Goal: Information Seeking & Learning: Learn about a topic

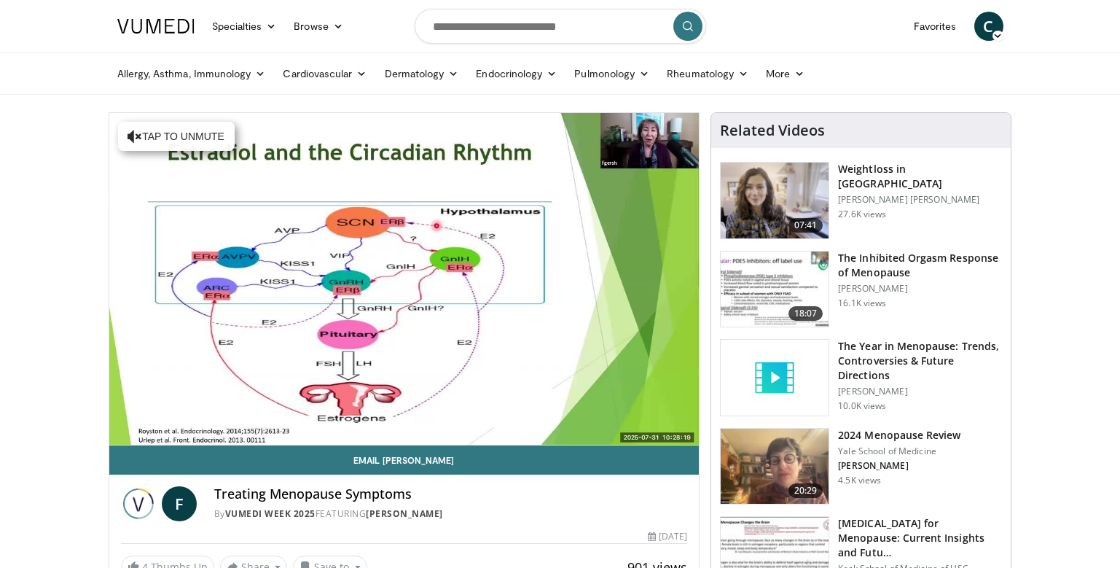
click at [158, 431] on video-js "**********" at bounding box center [404, 279] width 590 height 332
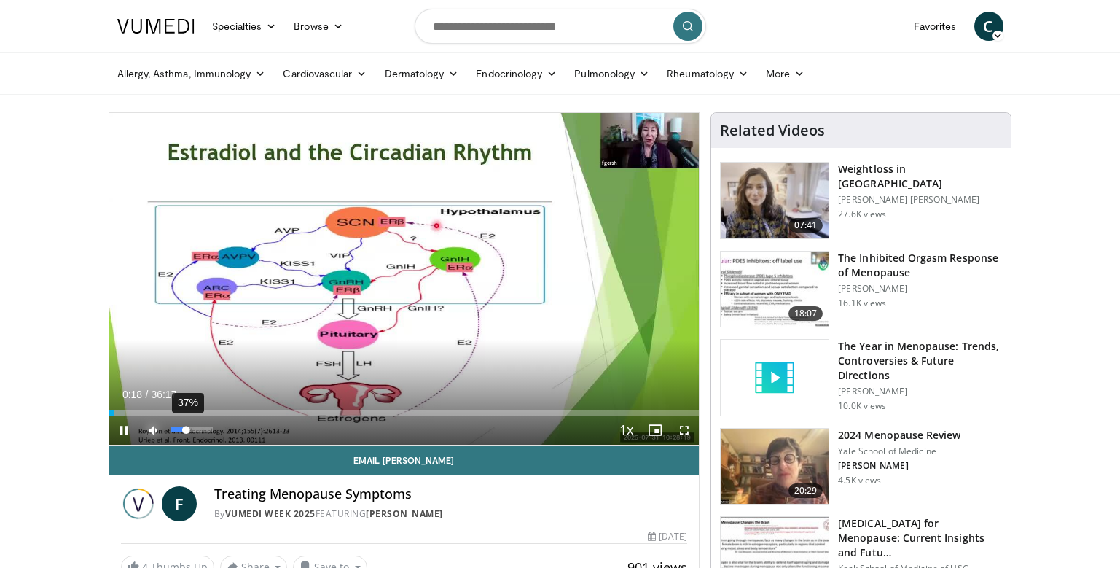
click at [187, 428] on div "37%" at bounding box center [192, 429] width 42 height 5
click at [203, 431] on div "75%" at bounding box center [192, 429] width 42 height 5
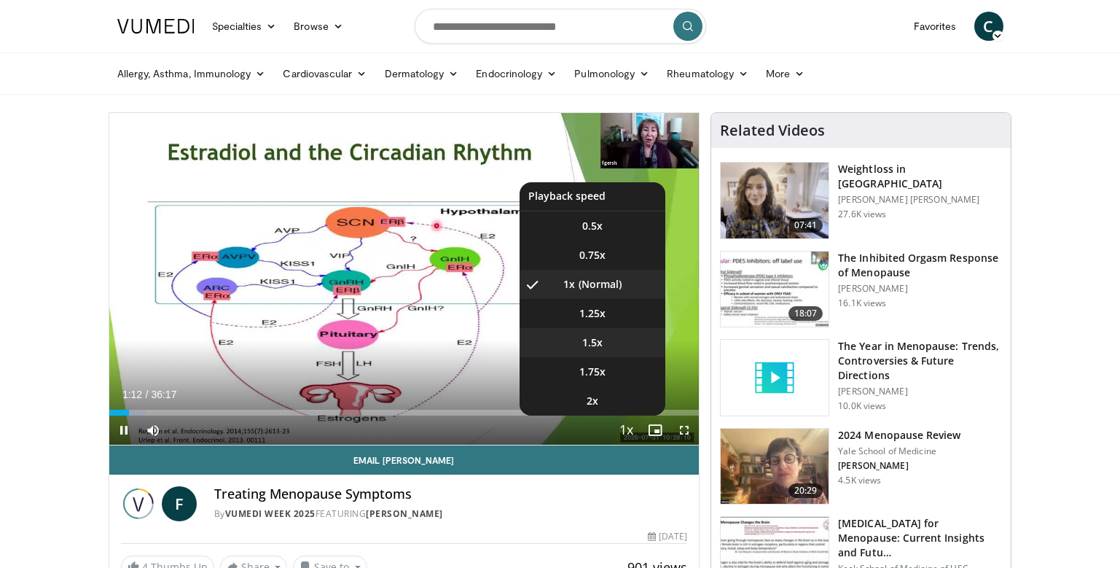
click at [596, 343] on span "1.5x" at bounding box center [592, 342] width 20 height 15
click at [611, 378] on li "1.75x" at bounding box center [593, 371] width 146 height 29
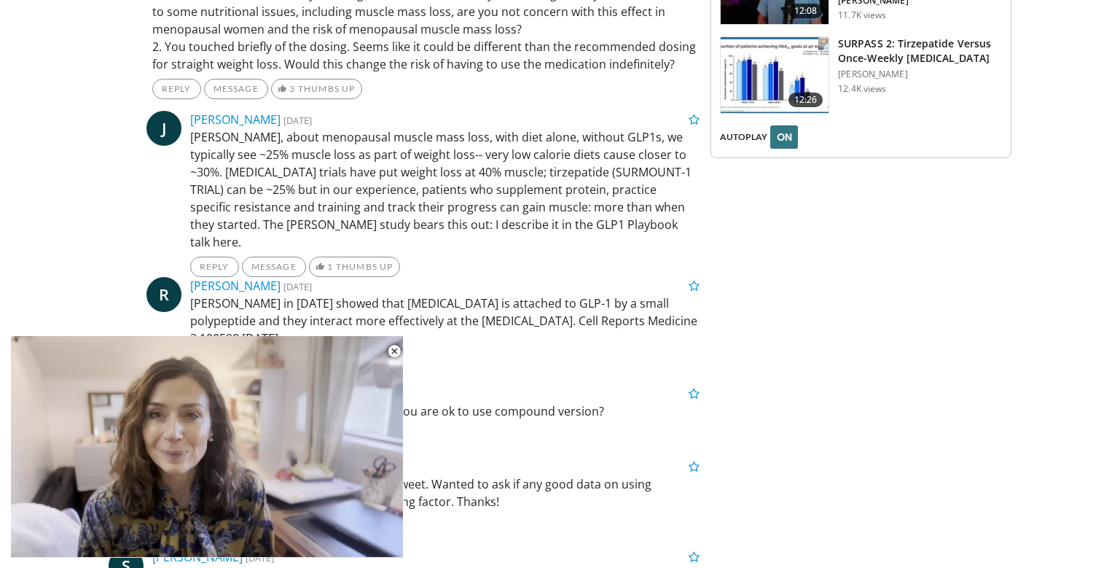
scroll to position [2497, 0]
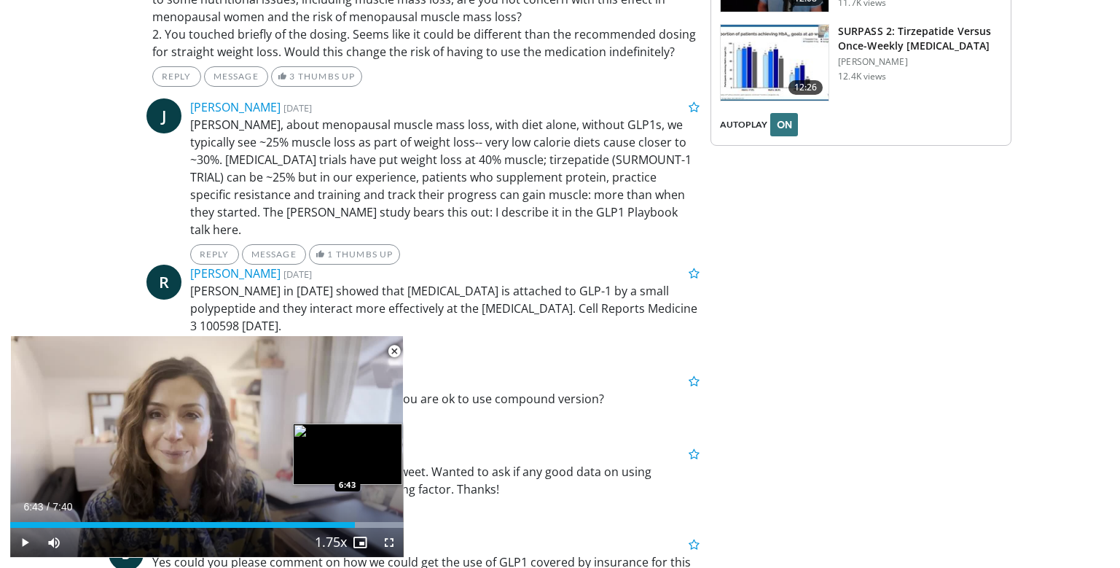
click at [355, 523] on div "Loaded : 100.00% 6:43 6:43" at bounding box center [207, 525] width 394 height 6
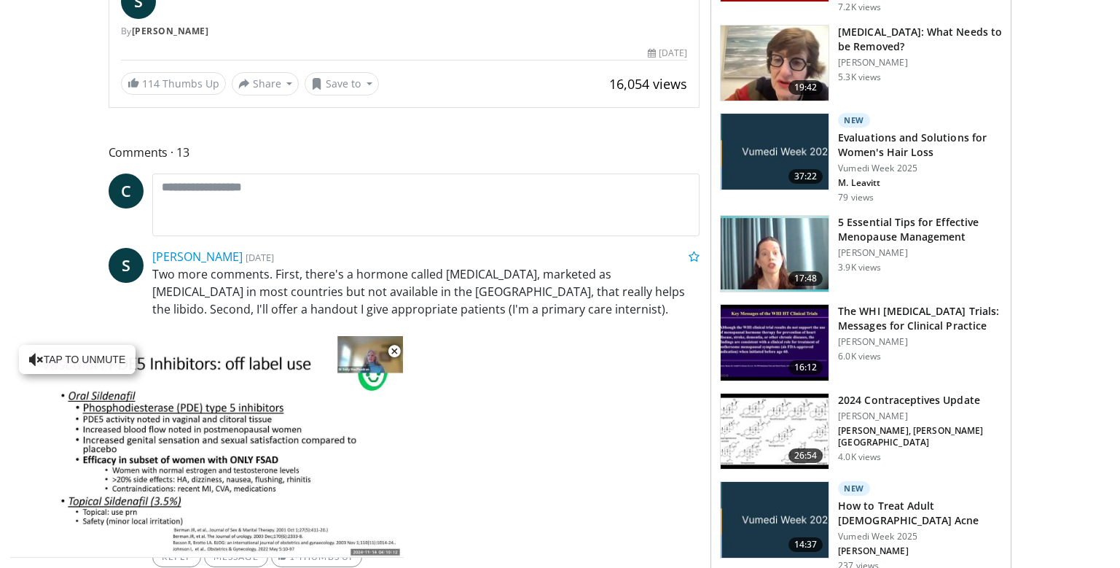
scroll to position [44, 0]
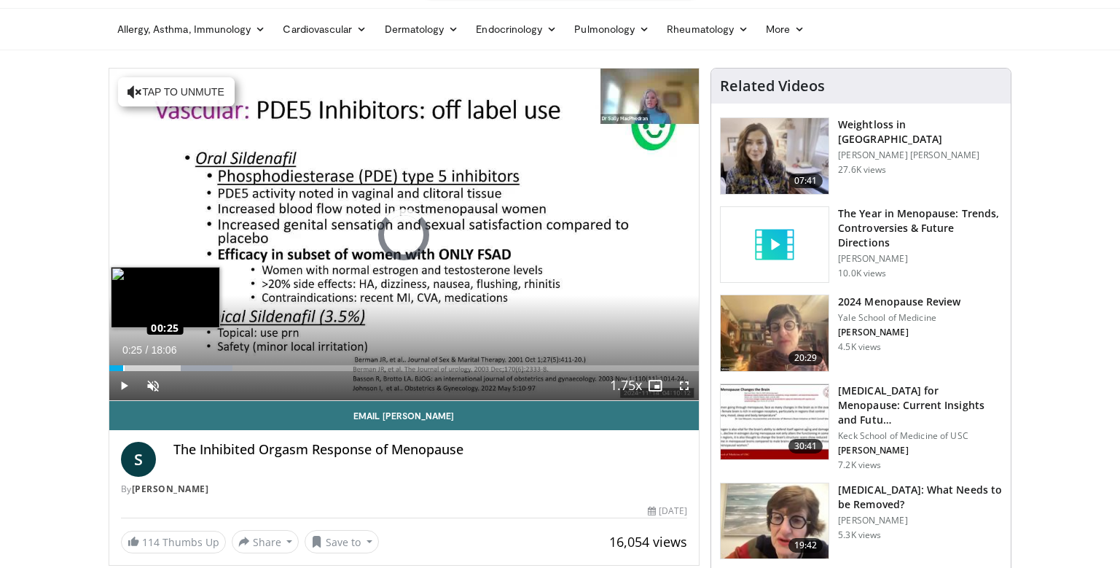
click at [122, 362] on div "Loaded : 20.99% 00:25 00:25" at bounding box center [404, 364] width 590 height 14
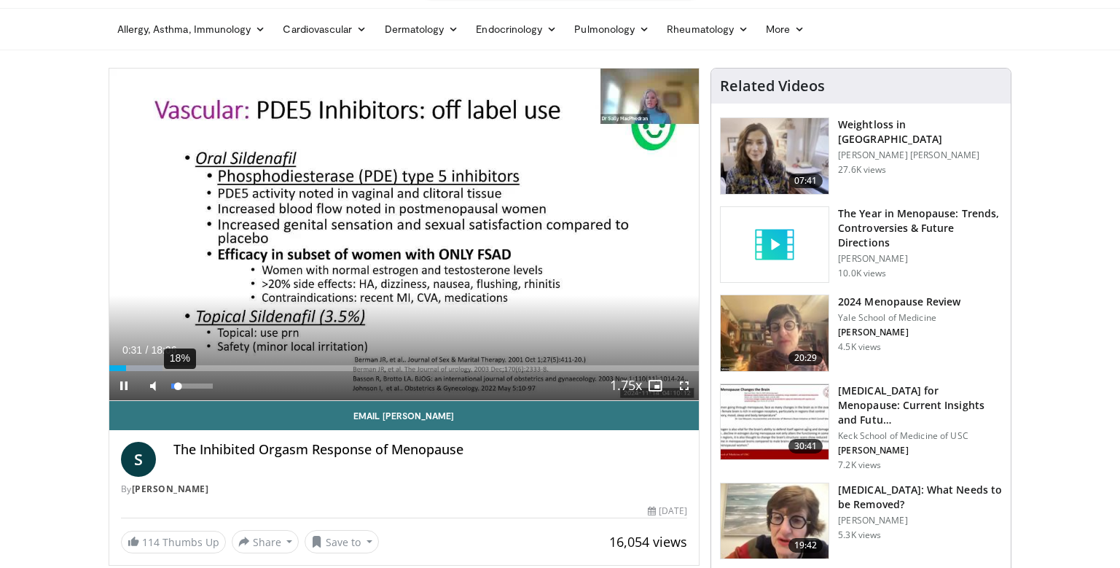
click at [179, 386] on div "18%" at bounding box center [192, 385] width 42 height 5
click at [192, 386] on div "49%" at bounding box center [192, 385] width 42 height 5
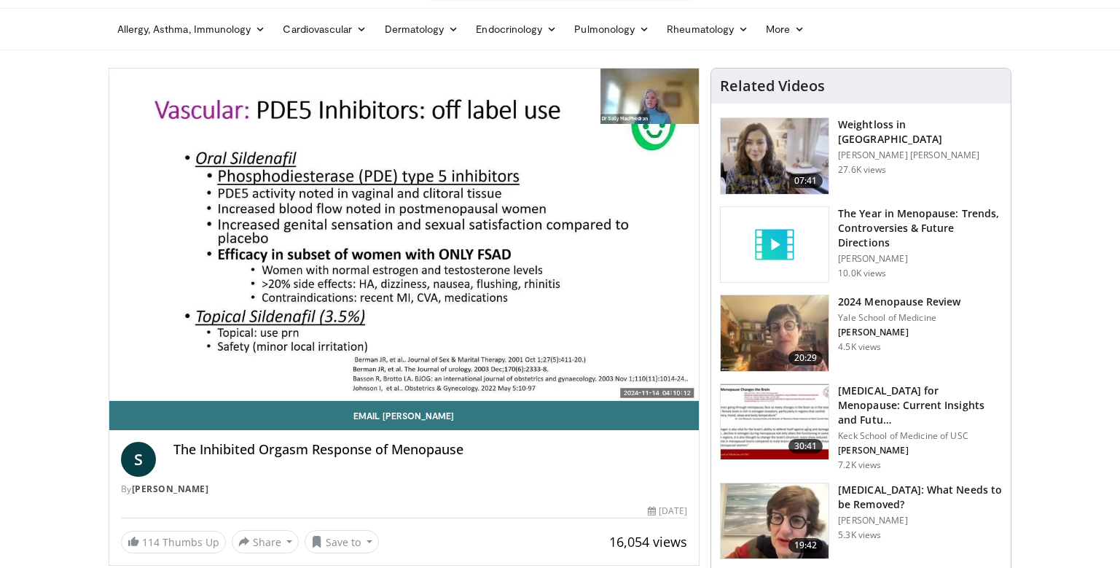
click at [891, 221] on h3 "The Year in Menopause: Trends, Controversies & Future Directions" at bounding box center [920, 228] width 164 height 44
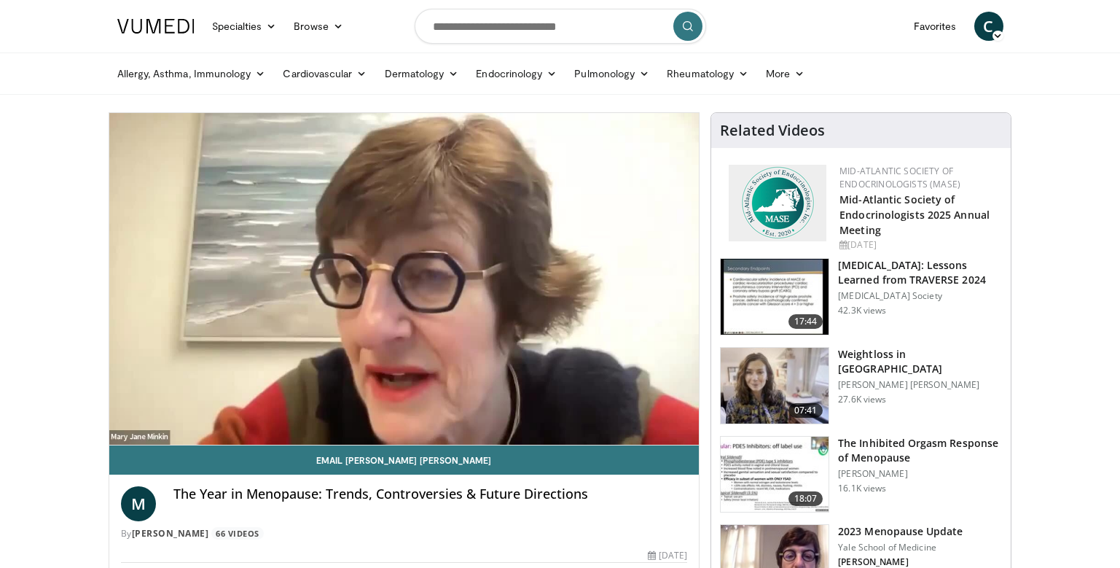
click at [613, 403] on video-js "**********" at bounding box center [404, 279] width 590 height 332
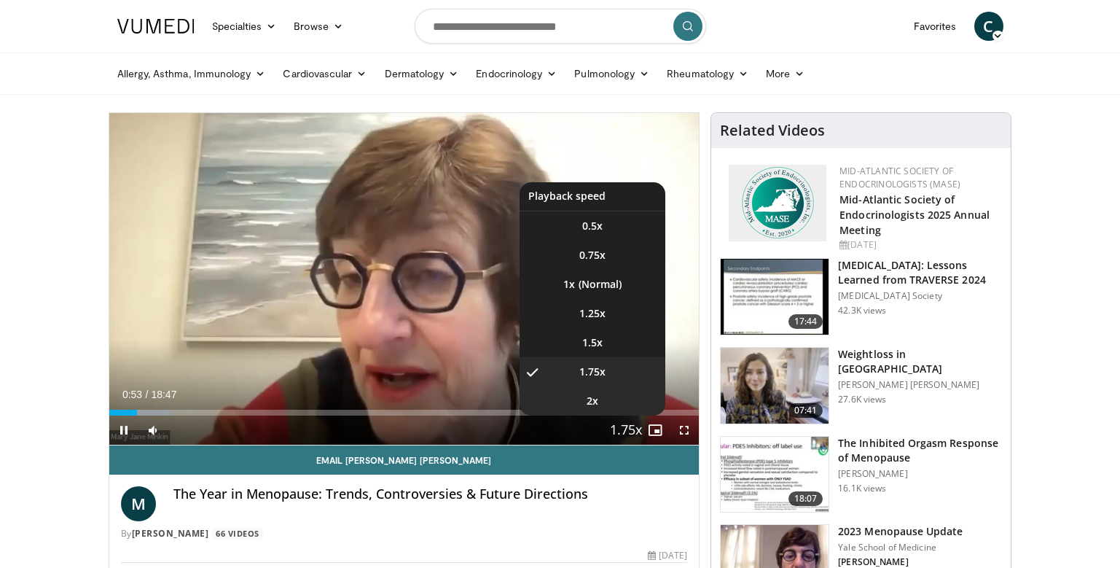
click at [610, 404] on li "2x" at bounding box center [593, 400] width 146 height 29
click at [603, 374] on span "1.75x" at bounding box center [592, 372] width 26 height 15
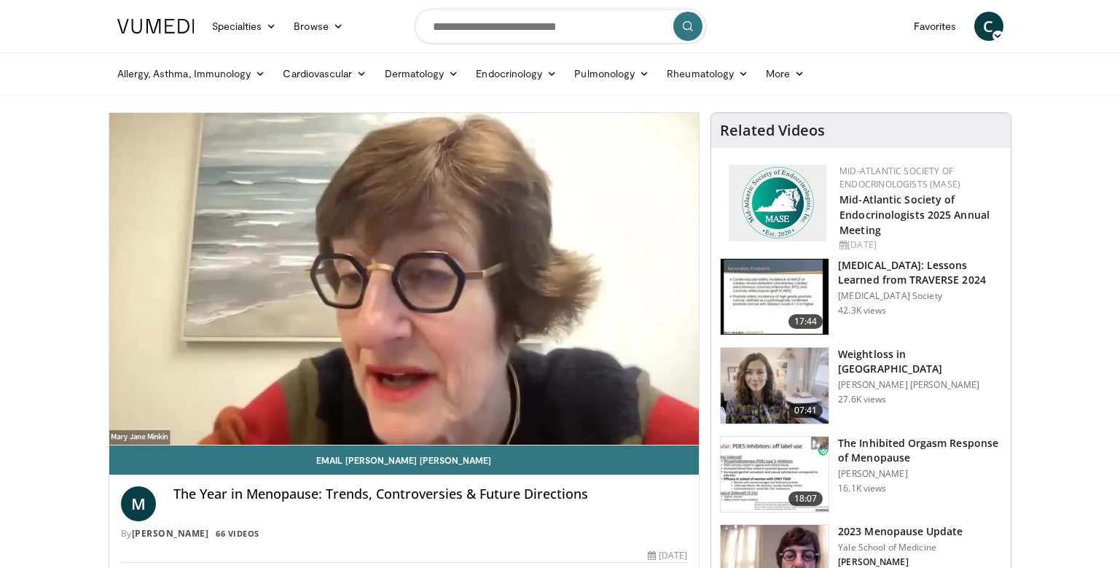
click at [125, 430] on video-js "**********" at bounding box center [404, 279] width 590 height 332
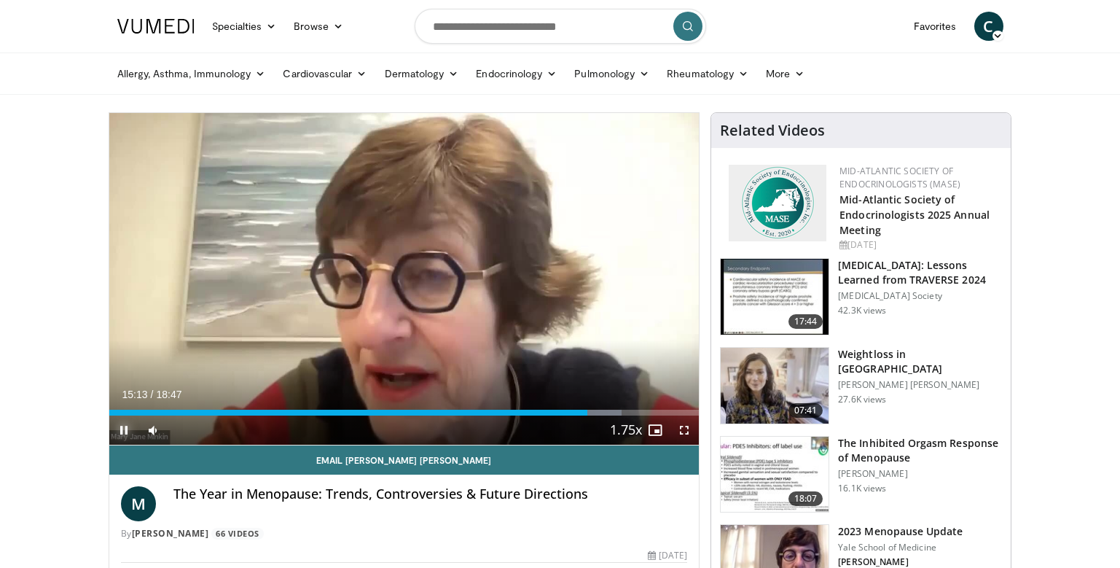
click at [122, 427] on span "Video Player" at bounding box center [123, 429] width 29 height 29
click at [123, 426] on span "Video Player" at bounding box center [123, 429] width 29 height 29
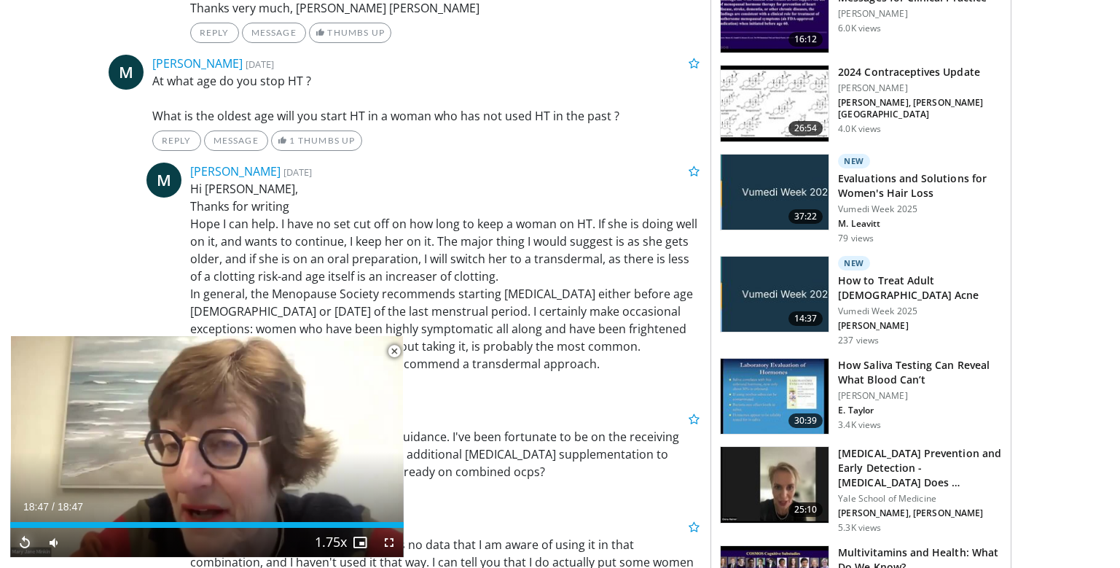
scroll to position [977, 0]
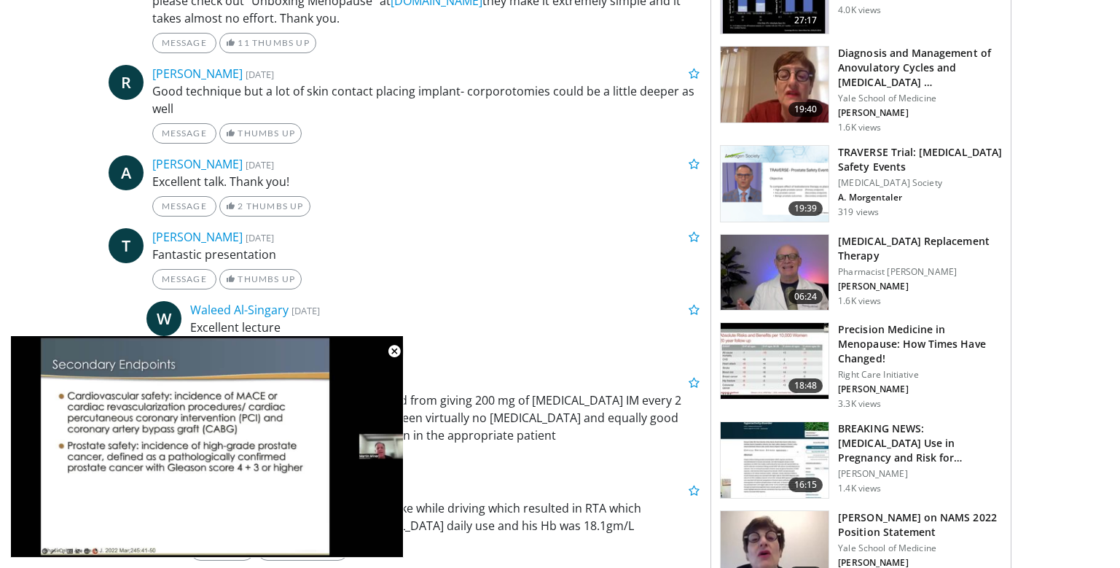
scroll to position [1582, 0]
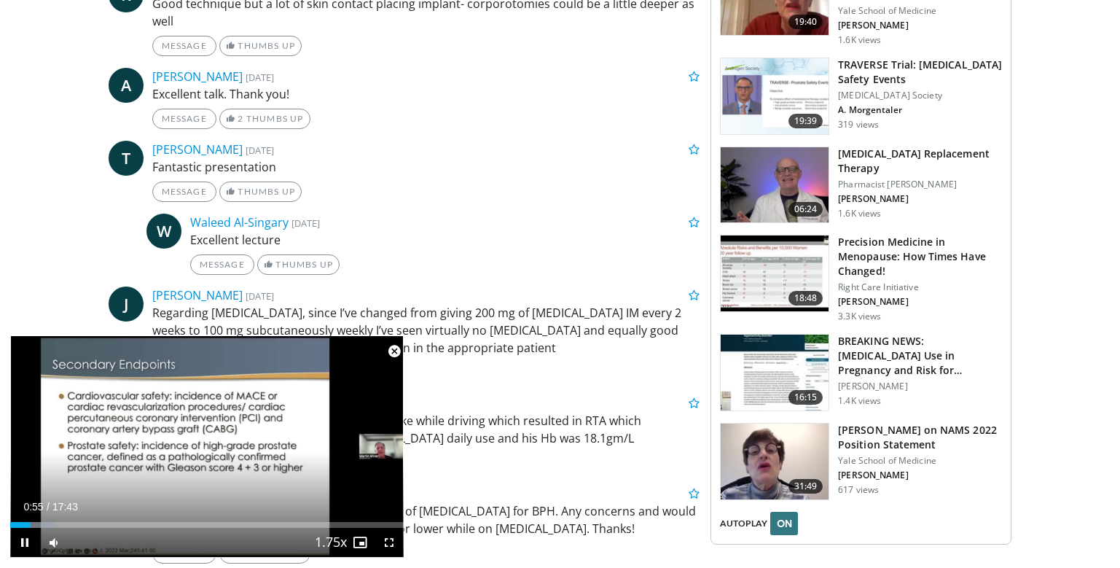
click at [392, 353] on span "Video Player" at bounding box center [394, 351] width 29 height 29
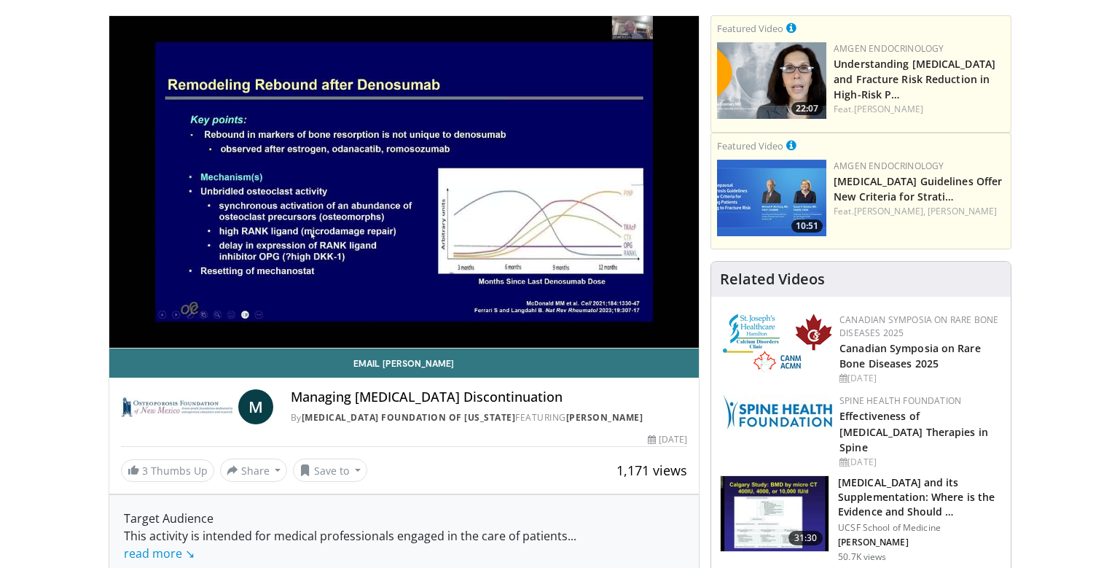
scroll to position [77, 0]
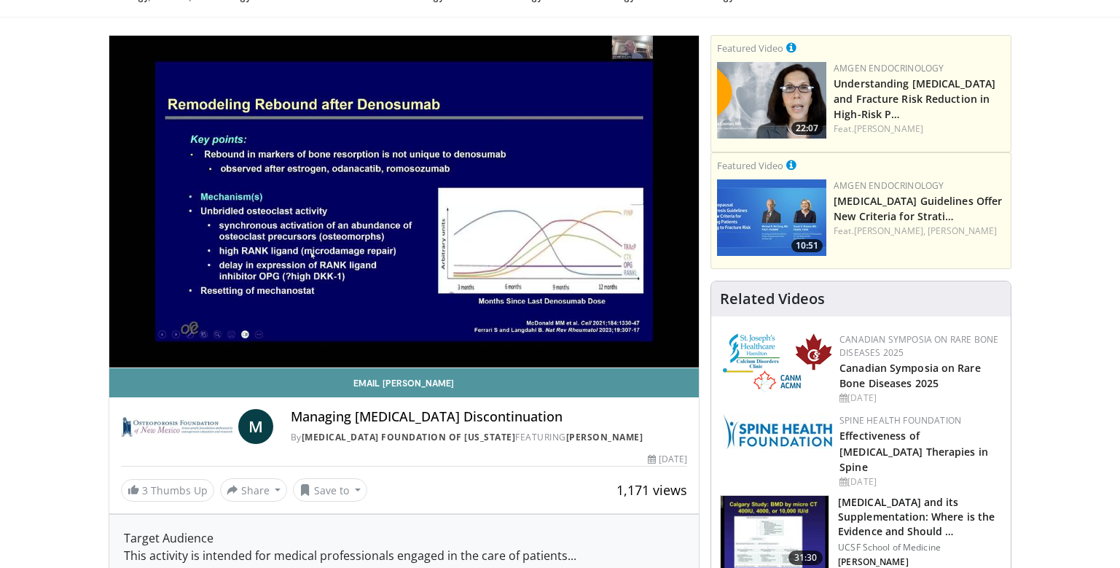
click at [529, 376] on link "Email Michael" at bounding box center [404, 382] width 590 height 29
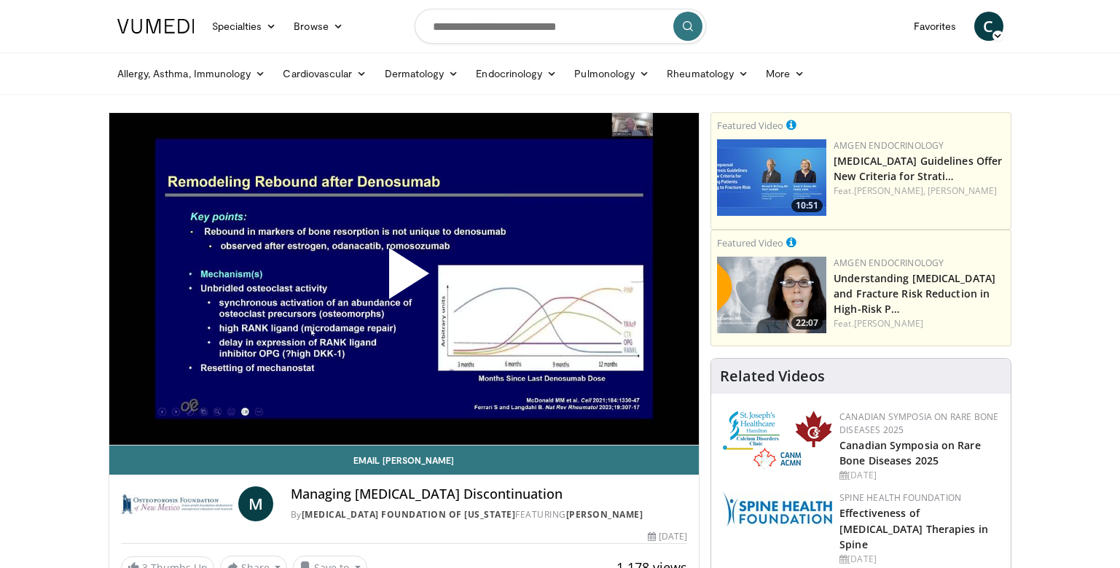
scroll to position [77, 0]
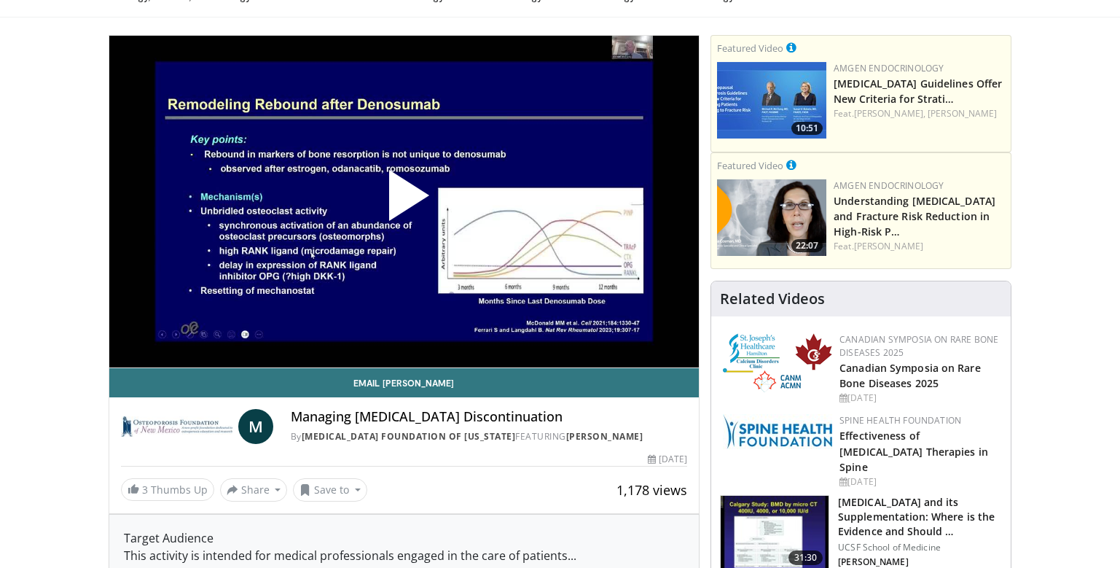
click at [404, 201] on span "Video Player" at bounding box center [404, 201] width 0 height 0
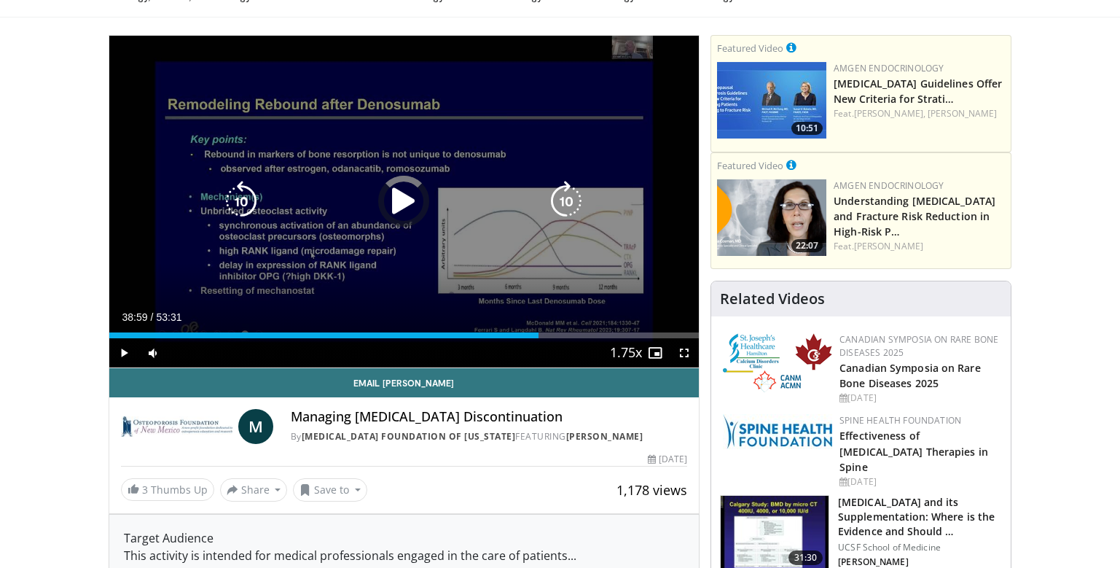
click at [539, 335] on div "Loaded : 1.54% 00:09 38:59" at bounding box center [404, 335] width 590 height 6
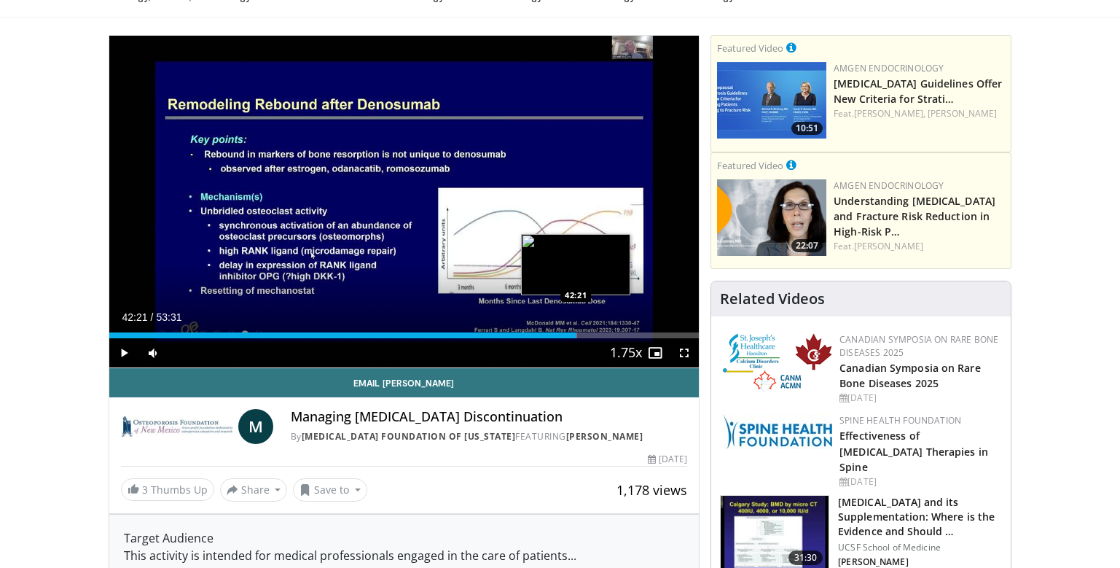
click at [576, 336] on div "Loaded : 79.38% 42:21 42:21" at bounding box center [404, 335] width 590 height 6
click at [597, 335] on div "Loaded : 81.23% 44:16 44:16" at bounding box center [404, 335] width 590 height 6
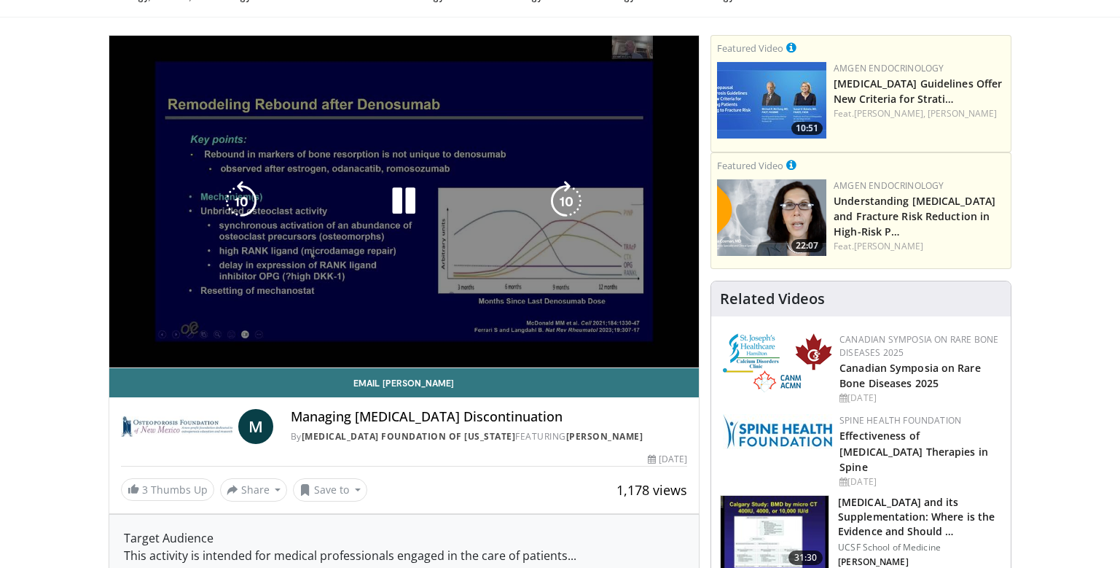
click at [641, 334] on video-js "**********" at bounding box center [404, 202] width 590 height 332
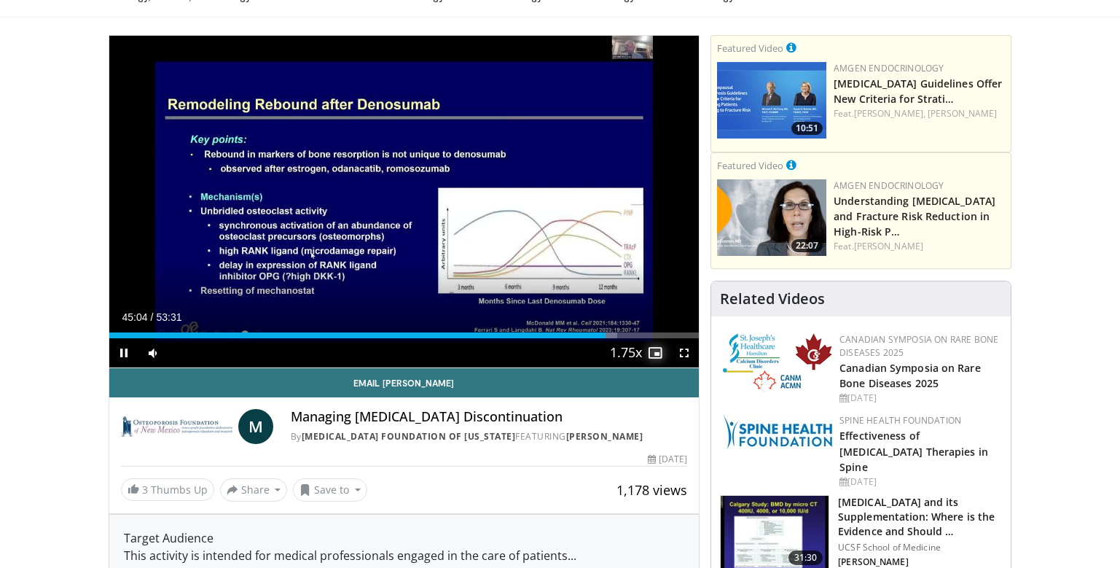
click at [644, 339] on span "Video Player" at bounding box center [655, 352] width 29 height 29
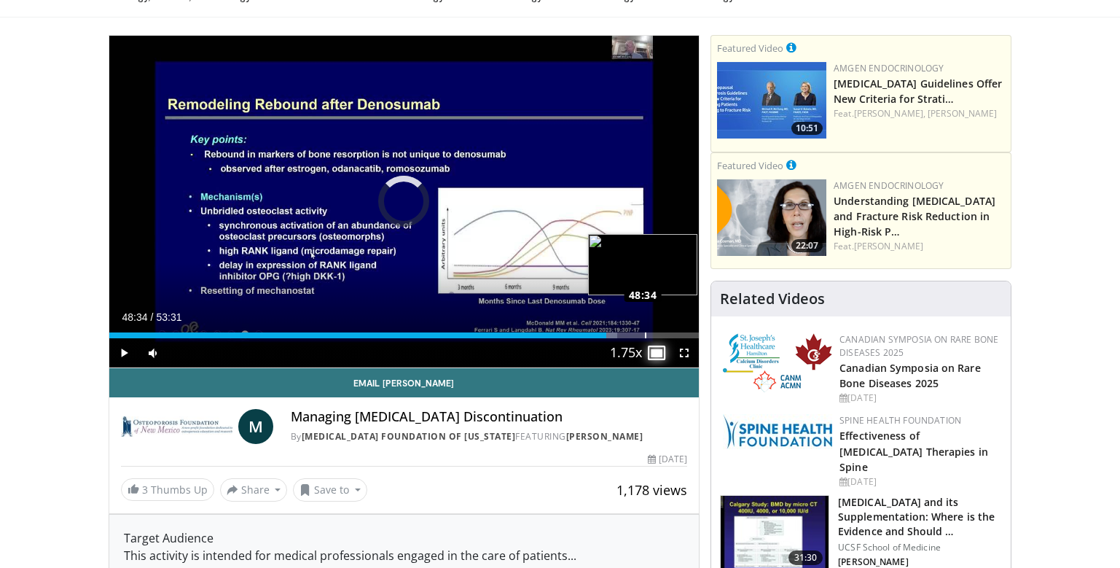
click at [644, 335] on div "Loaded : 86.18% 45:08 48:34" at bounding box center [404, 335] width 590 height 6
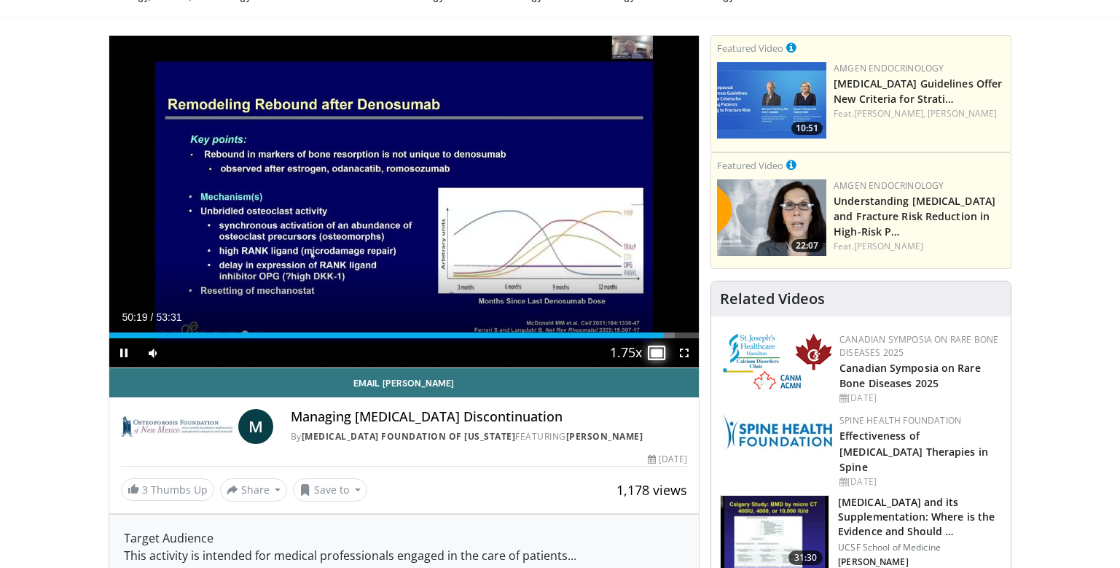
click at [657, 356] on span "Video Player" at bounding box center [655, 352] width 29 height 29
